Goal: Task Accomplishment & Management: Manage account settings

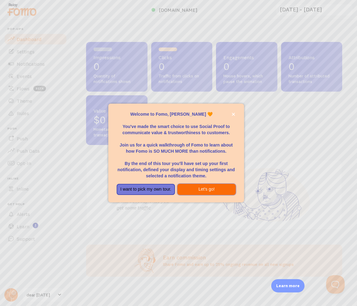
click at [194, 185] on button "Let's go!" at bounding box center [207, 189] width 58 height 11
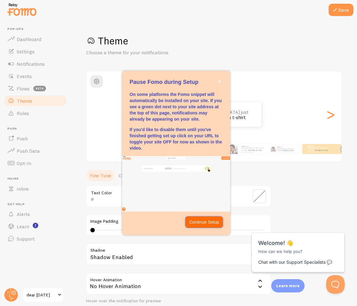
click at [206, 223] on p "Continue Setup" at bounding box center [204, 222] width 30 height 6
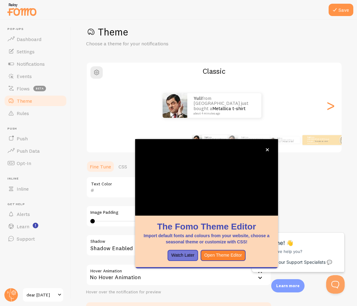
scroll to position [13, 0]
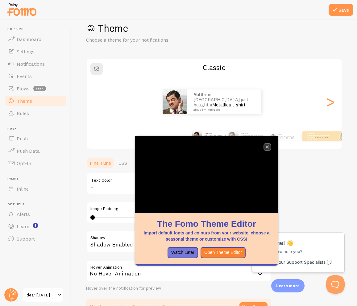
click at [269, 146] on icon "close," at bounding box center [267, 146] width 3 height 3
click at [332, 101] on div "Yuli from [GEOGRAPHIC_DATA] just bought a Metallica t-shirt about 4 minutes ago" at bounding box center [212, 102] width 250 height 25
click at [270, 147] on button "close," at bounding box center [267, 147] width 6 height 6
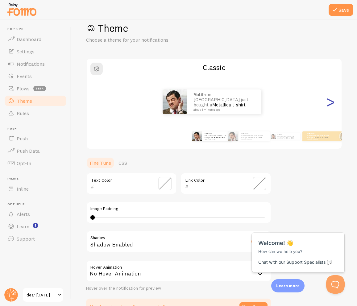
click at [331, 106] on div ">" at bounding box center [330, 102] width 7 height 44
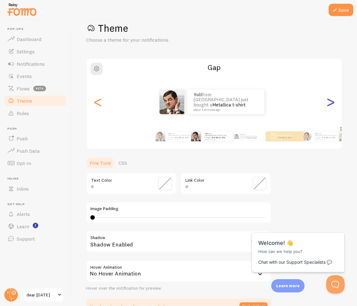
click at [327, 104] on div ">" at bounding box center [330, 102] width 7 height 44
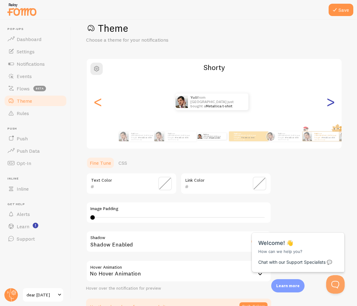
click at [327, 104] on div ">" at bounding box center [330, 102] width 7 height 44
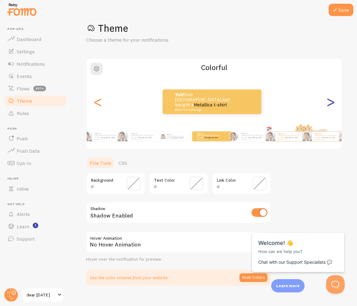
click at [327, 104] on div ">" at bounding box center [330, 102] width 7 height 44
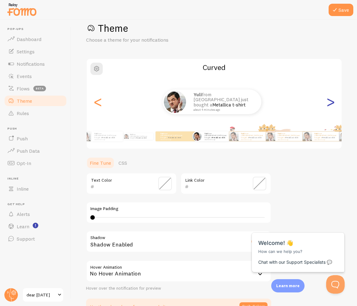
click at [327, 104] on div ">" at bounding box center [330, 102] width 7 height 44
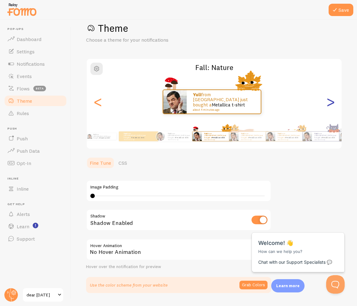
click at [327, 104] on div ">" at bounding box center [330, 102] width 7 height 44
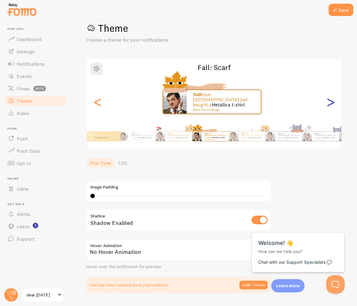
click at [327, 104] on div ">" at bounding box center [330, 102] width 7 height 44
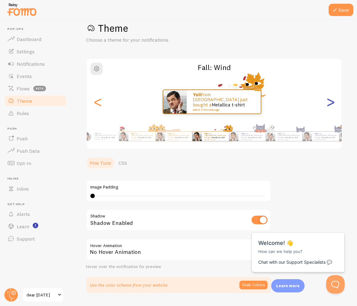
click at [327, 104] on div ">" at bounding box center [330, 102] width 7 height 44
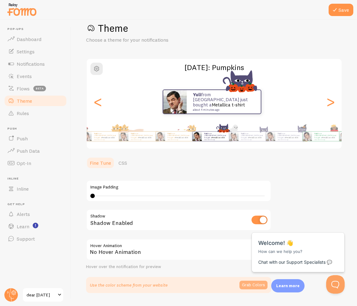
click at [253, 287] on button "Grab Colors" at bounding box center [254, 285] width 28 height 9
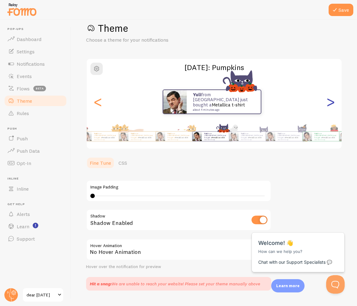
click at [327, 105] on div ">" at bounding box center [330, 102] width 7 height 44
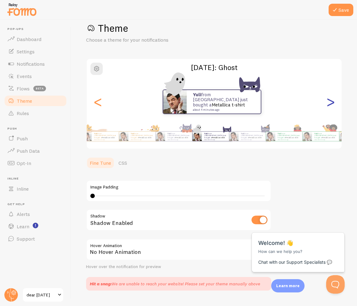
click at [327, 105] on div ">" at bounding box center [330, 102] width 7 height 44
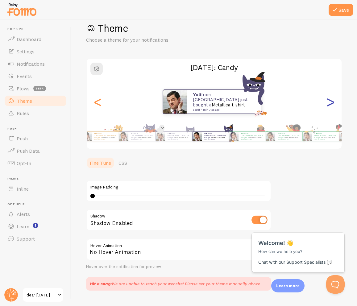
click at [327, 105] on div ">" at bounding box center [330, 102] width 7 height 44
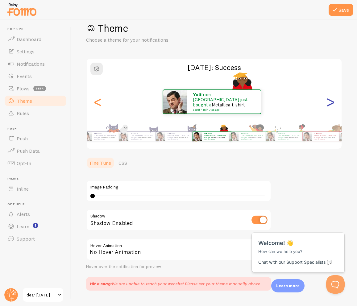
click at [327, 105] on div ">" at bounding box center [330, 102] width 7 height 44
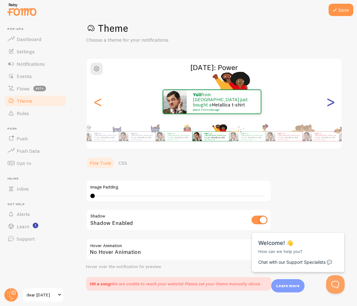
click at [327, 105] on div ">" at bounding box center [330, 102] width 7 height 44
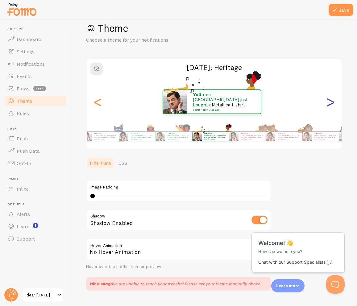
click at [327, 105] on div ">" at bounding box center [330, 102] width 7 height 44
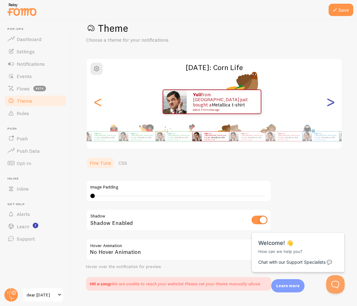
click at [327, 105] on div ">" at bounding box center [330, 102] width 7 height 44
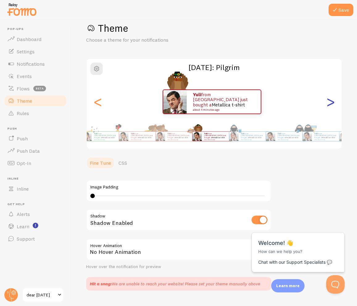
click at [327, 105] on div ">" at bounding box center [330, 102] width 7 height 44
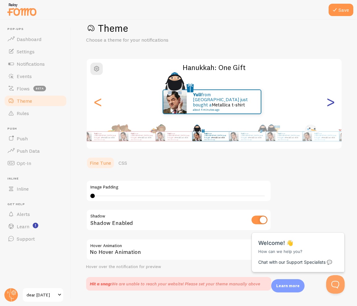
click at [327, 105] on div ">" at bounding box center [330, 102] width 7 height 44
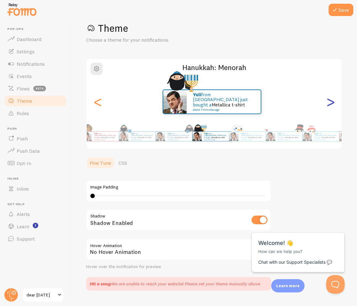
click at [327, 105] on div ">" at bounding box center [330, 102] width 7 height 44
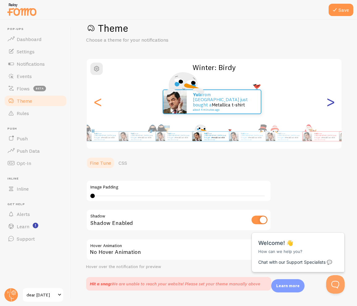
click at [327, 105] on div ">" at bounding box center [330, 102] width 7 height 44
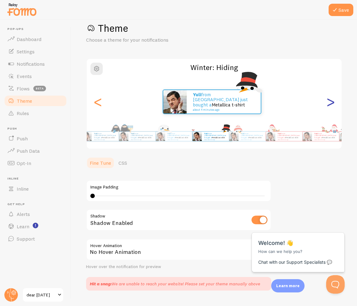
click at [327, 105] on div ">" at bounding box center [330, 102] width 7 height 44
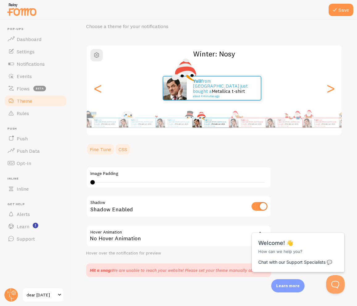
scroll to position [27, 0]
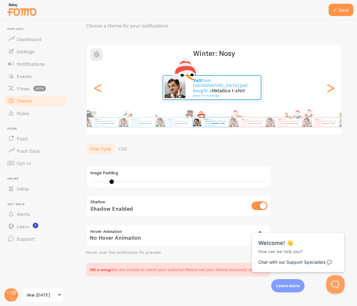
type input "4"
drag, startPoint x: 92, startPoint y: 181, endPoint x: 112, endPoint y: 183, distance: 20.2
click at [112, 183] on div at bounding box center [112, 182] width 4 height 4
click at [336, 226] on span "Close" at bounding box center [332, 226] width 10 height 5
click at [218, 236] on div "No Hover Animation" at bounding box center [178, 236] width 185 height 22
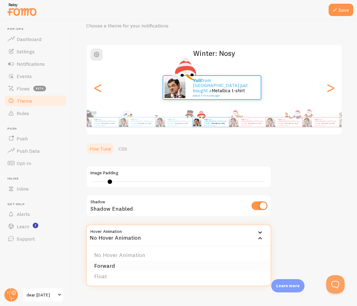
click at [119, 263] on li "Forward" at bounding box center [179, 266] width 184 height 11
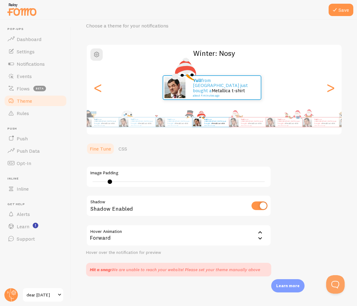
click at [121, 236] on div "Forward" at bounding box center [178, 236] width 185 height 22
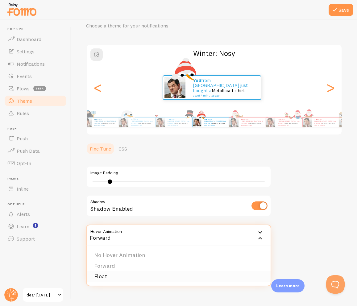
click at [106, 276] on li "Float" at bounding box center [179, 276] width 184 height 11
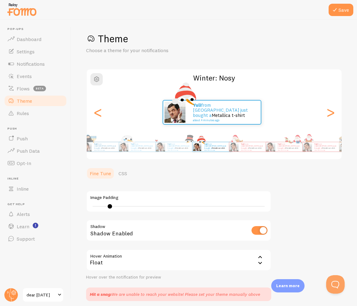
scroll to position [0, 0]
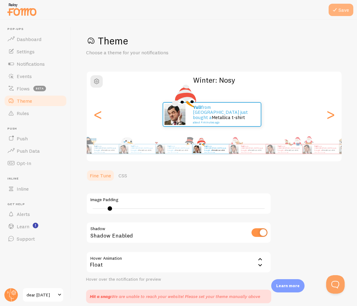
click at [351, 15] on button "Save" at bounding box center [341, 10] width 25 height 12
click at [345, 11] on button "Save" at bounding box center [341, 10] width 25 height 12
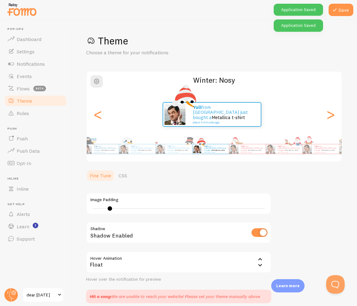
click at [33, 98] on link "Theme" at bounding box center [36, 101] width 64 height 12
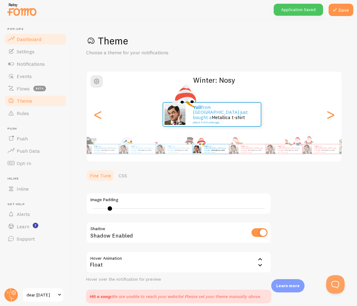
click at [29, 33] on link "Dashboard" at bounding box center [36, 39] width 64 height 12
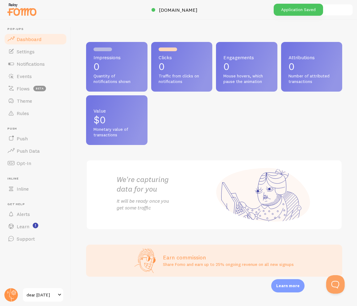
scroll to position [0, 0]
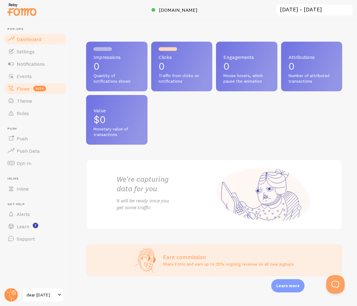
click at [27, 87] on span "Flows" at bounding box center [23, 89] width 13 height 6
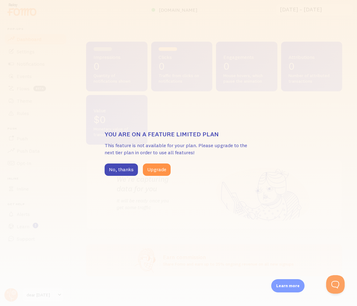
drag, startPoint x: 31, startPoint y: 79, endPoint x: 42, endPoint y: 80, distance: 10.3
click at [32, 79] on div "You are on a feature limited plan This feature is not available for your plan. …" at bounding box center [178, 153] width 357 height 306
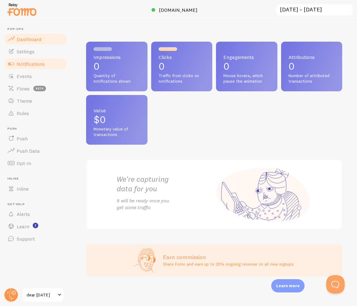
click at [30, 65] on span "Notifications" at bounding box center [31, 64] width 28 height 6
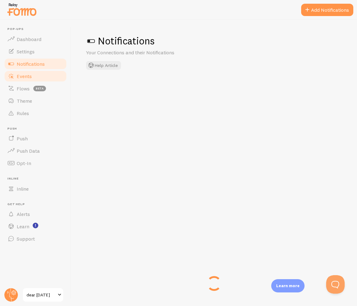
click at [30, 74] on span "Events" at bounding box center [24, 76] width 15 height 6
